Goal: Task Accomplishment & Management: Manage account settings

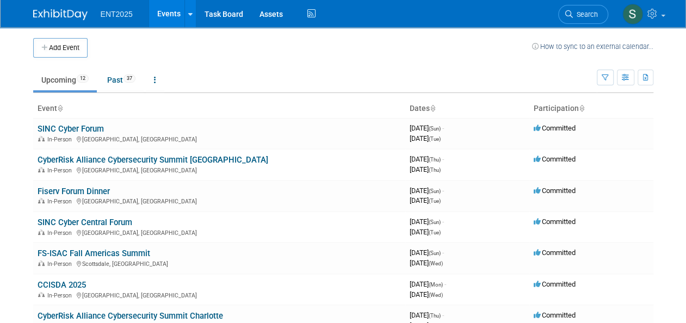
click at [95, 221] on link "SINC Cyber Central Forum" at bounding box center [85, 223] width 95 height 10
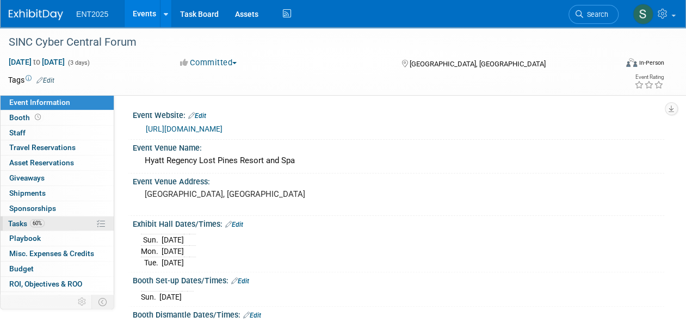
click at [20, 219] on span "Tasks 60%" at bounding box center [26, 223] width 36 height 9
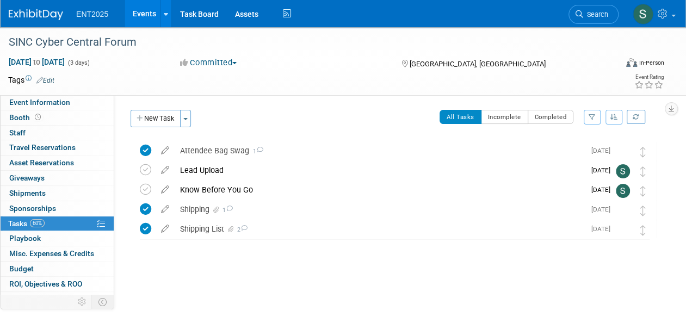
click at [139, 12] on link "Events" at bounding box center [145, 13] width 40 height 27
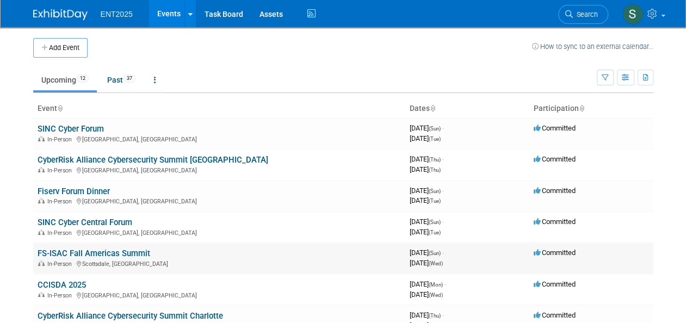
click at [104, 250] on link "FS-ISAC Fall Americas Summit" at bounding box center [94, 254] width 113 height 10
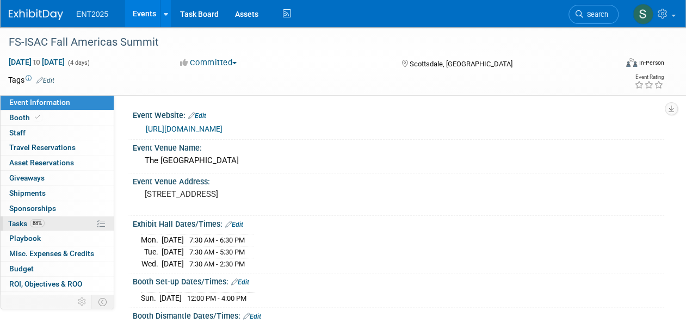
click at [16, 225] on span "Tasks 88%" at bounding box center [26, 223] width 36 height 9
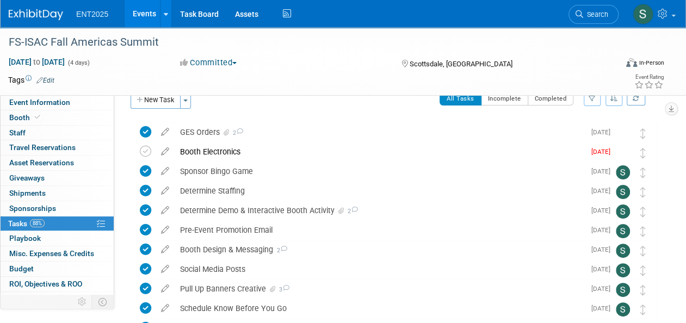
scroll to position [33, 0]
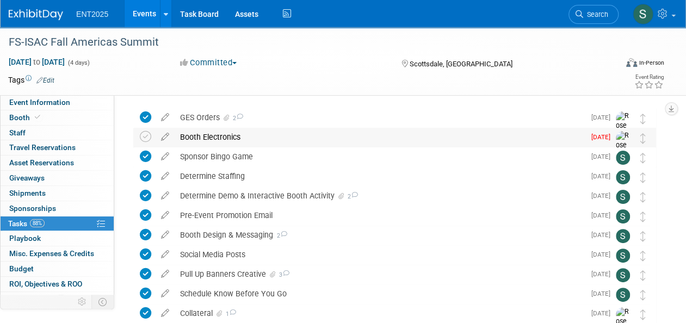
click at [205, 134] on div "Booth Electronics" at bounding box center [380, 137] width 410 height 18
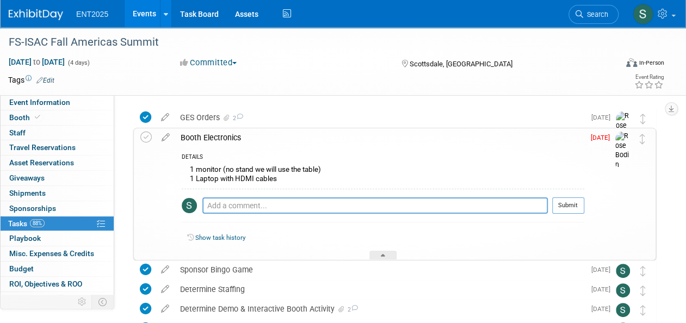
click at [212, 134] on div "Booth Electronics" at bounding box center [379, 137] width 409 height 18
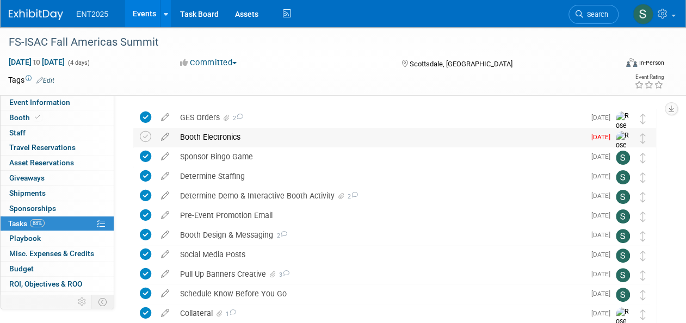
click at [235, 135] on div "Booth Electronics" at bounding box center [380, 137] width 410 height 18
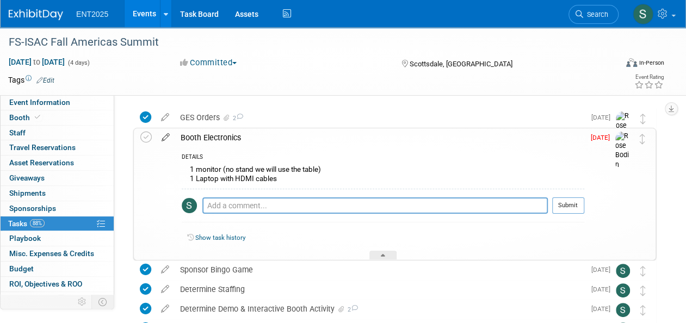
click at [169, 138] on icon at bounding box center [165, 135] width 19 height 14
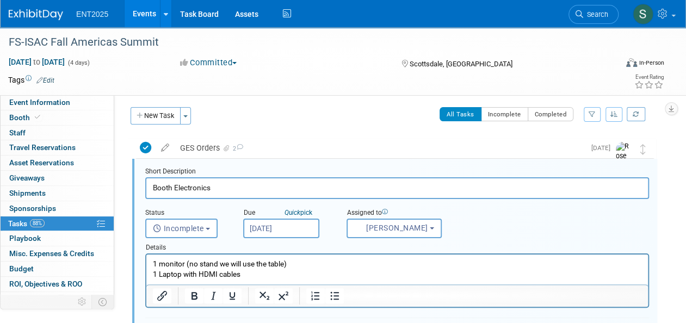
scroll to position [0, 0]
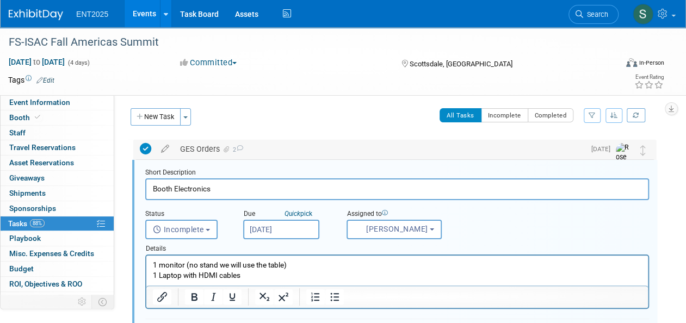
click at [192, 150] on div "GES Orders 2" at bounding box center [380, 149] width 410 height 18
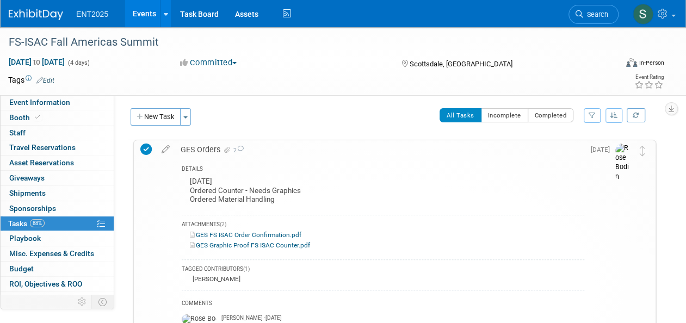
click at [197, 148] on div "GES Orders 2" at bounding box center [379, 149] width 409 height 18
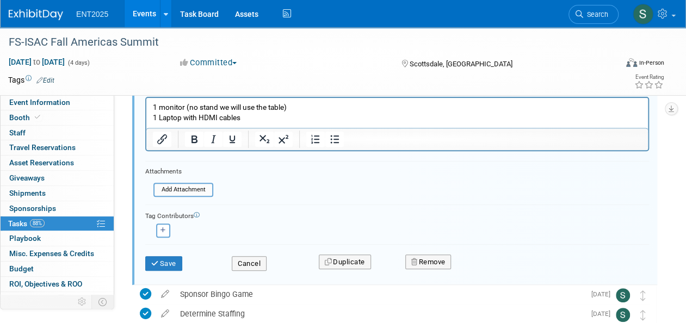
scroll to position [161, 0]
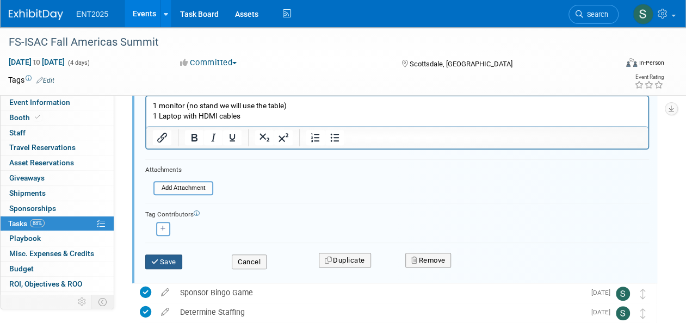
click at [157, 258] on icon "submit" at bounding box center [155, 261] width 9 height 7
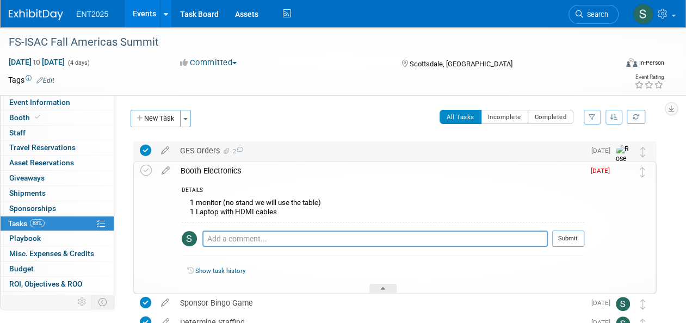
scroll to position [2, 0]
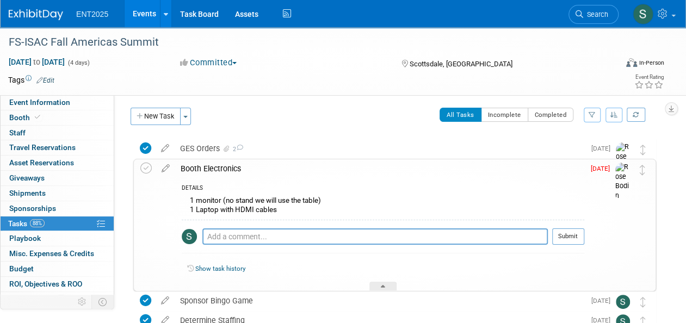
click at [195, 166] on div "Booth Electronics" at bounding box center [379, 168] width 409 height 18
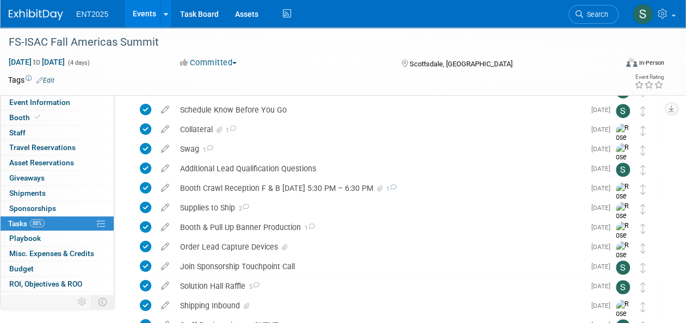
scroll to position [0, 0]
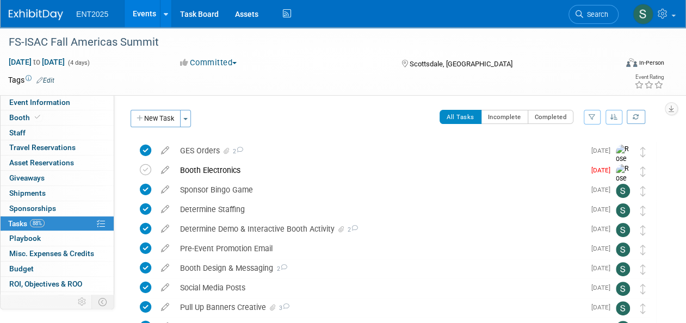
click at [147, 18] on link "Events" at bounding box center [145, 13] width 40 height 27
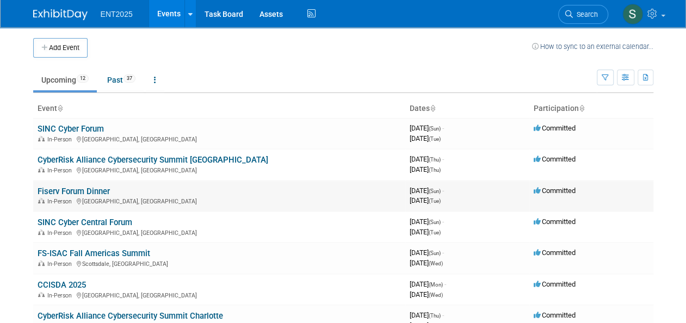
click at [78, 191] on link "Fiserv Forum Dinner" at bounding box center [74, 192] width 72 height 10
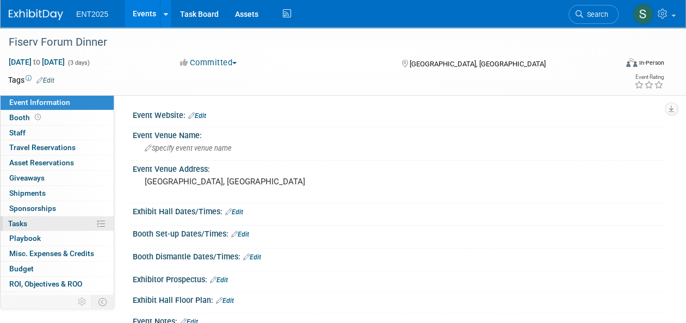
click at [32, 219] on link "0% Tasks 0%" at bounding box center [57, 224] width 113 height 15
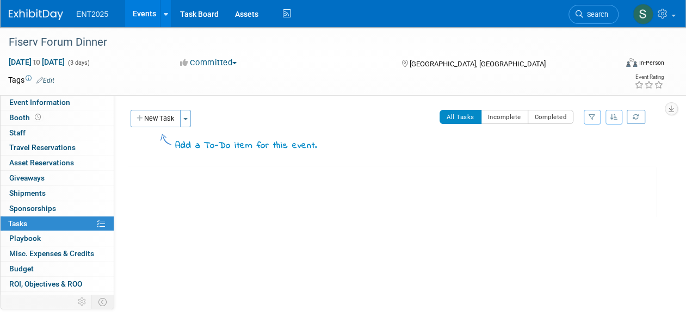
click at [145, 20] on link "Events" at bounding box center [145, 13] width 40 height 27
